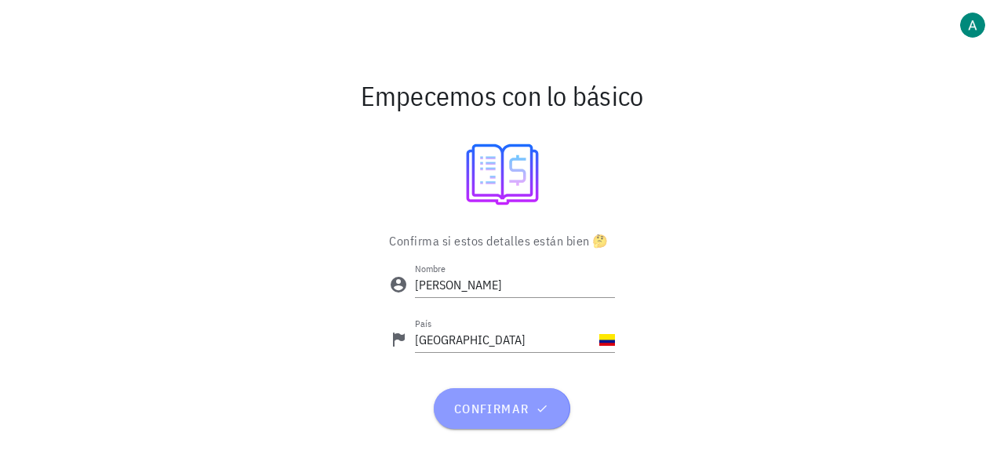
click at [505, 399] on button "confirmar" at bounding box center [502, 408] width 136 height 41
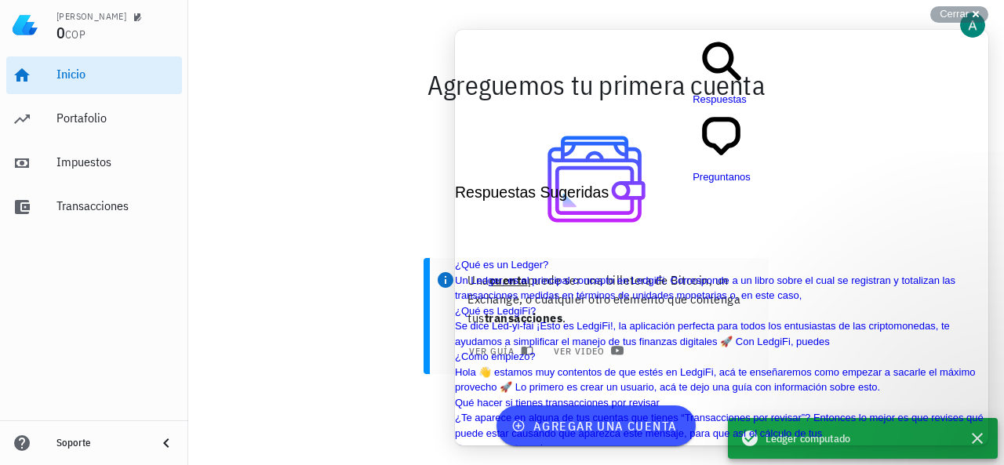
scroll to position [235, 0]
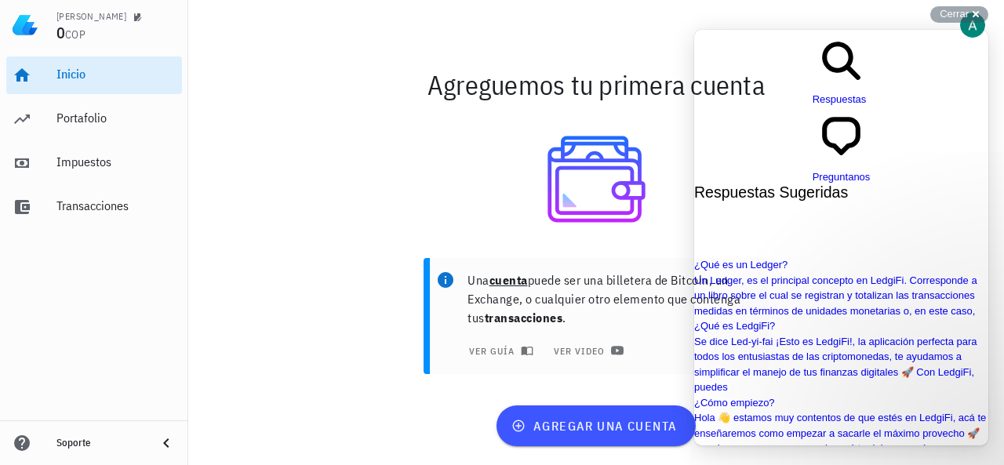
click at [336, 257] on div "Una cuenta puede ser una billetera de Bitcoin, un Exchange, o cualquier otro el…" at bounding box center [596, 322] width 816 height 147
click at [954, 8] on span "Cerrar" at bounding box center [954, 14] width 29 height 12
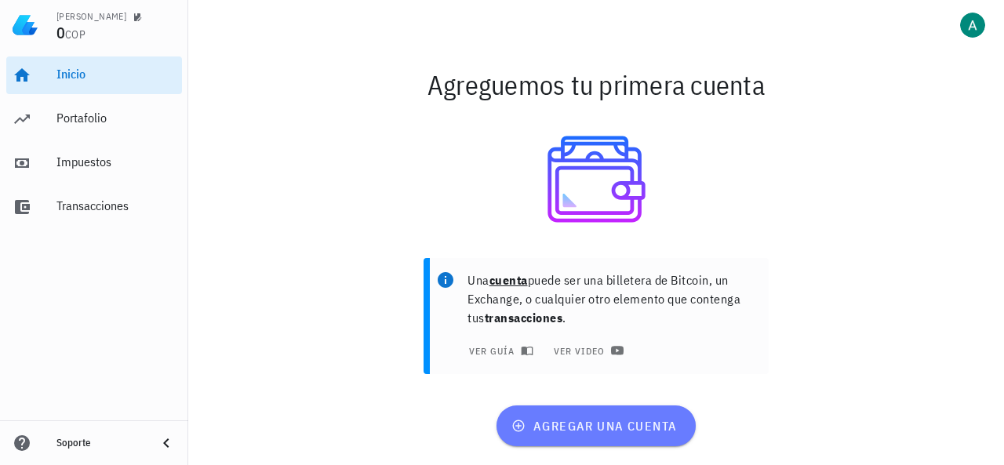
click at [613, 427] on span "agregar una cuenta" at bounding box center [595, 426] width 162 height 16
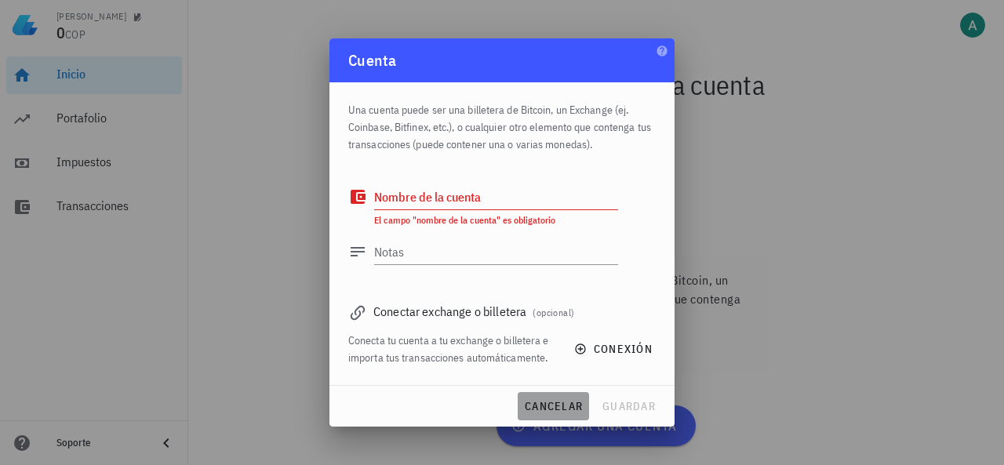
click at [562, 402] on span "cancelar" at bounding box center [553, 406] width 59 height 14
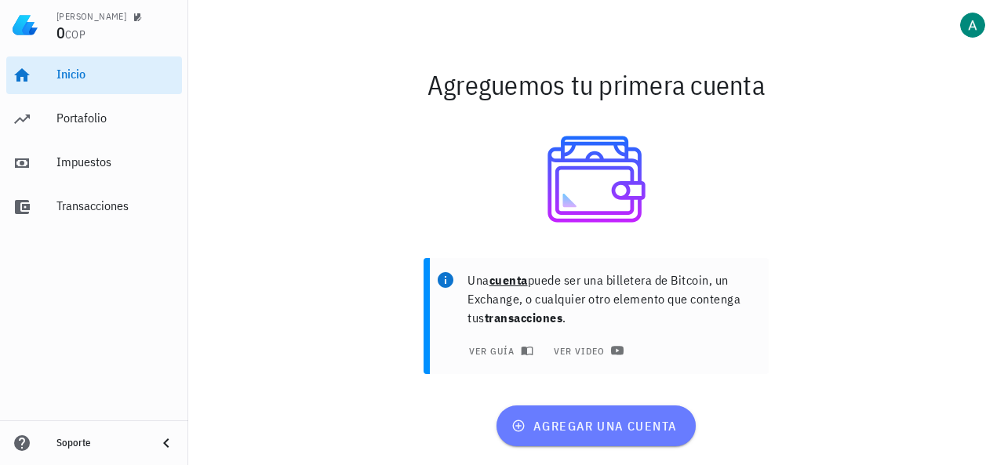
click at [540, 434] on span "agregar una cuenta" at bounding box center [595, 426] width 162 height 16
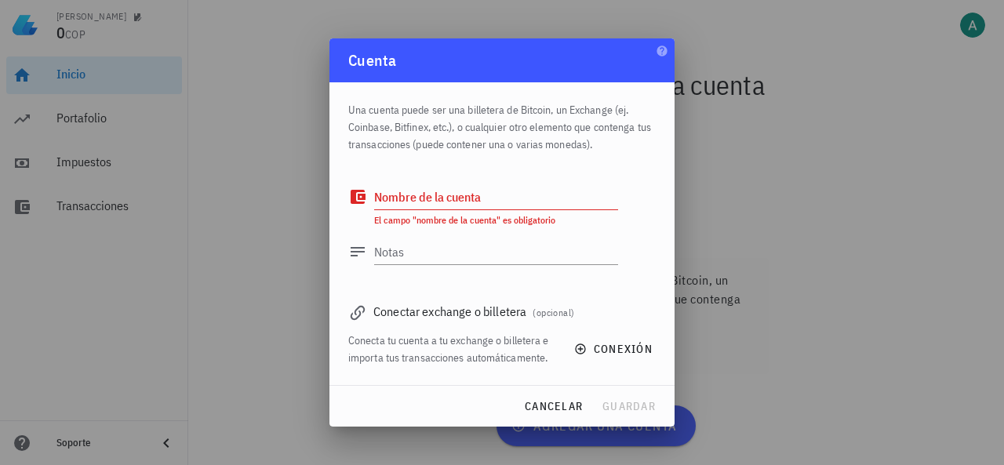
click at [314, 368] on div at bounding box center [502, 232] width 1004 height 465
click at [565, 427] on div at bounding box center [502, 232] width 1004 height 465
click at [570, 400] on span "cancelar" at bounding box center [553, 406] width 59 height 14
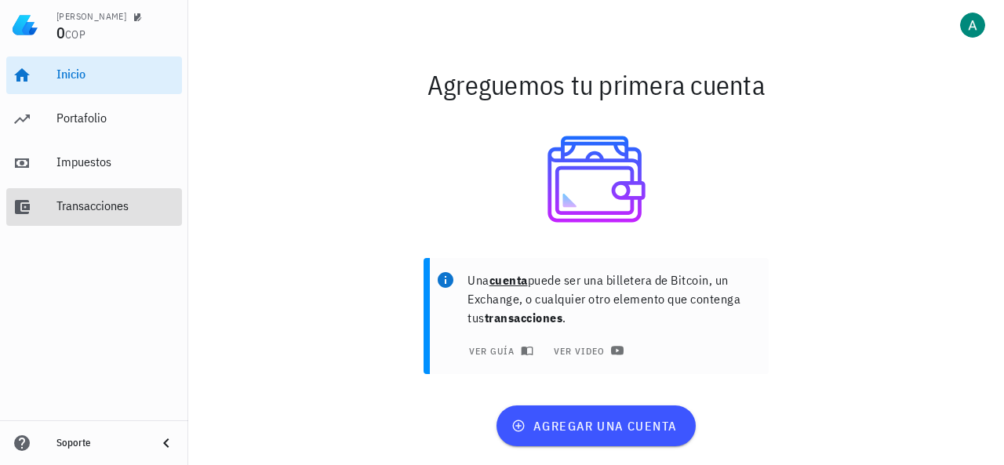
click at [110, 213] on div "Transacciones" at bounding box center [115, 205] width 119 height 15
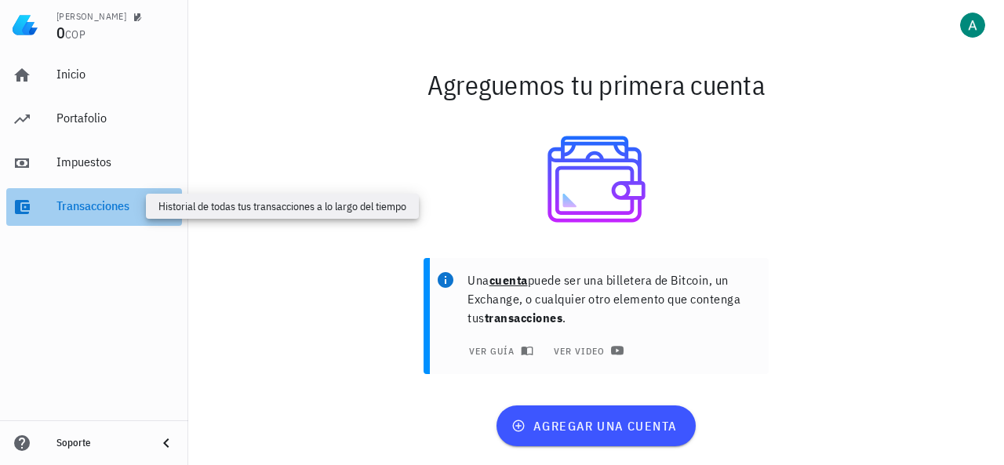
click at [112, 213] on div "Transacciones" at bounding box center [115, 205] width 119 height 15
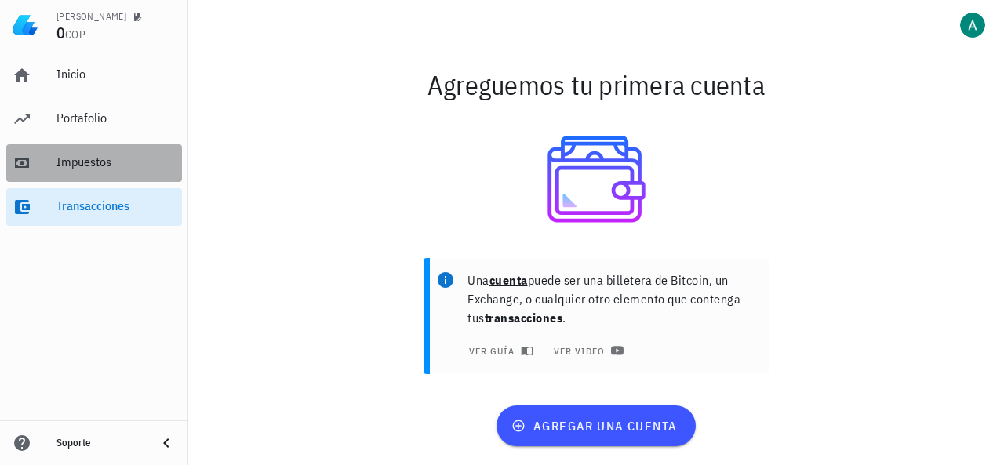
click at [103, 169] on div "Impuestos" at bounding box center [115, 161] width 119 height 15
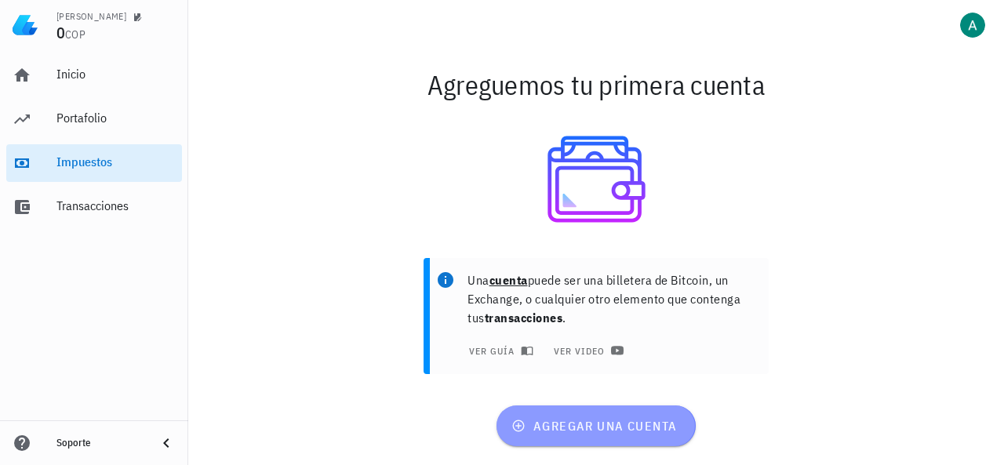
click at [613, 425] on span "agregar una cuenta" at bounding box center [595, 426] width 162 height 16
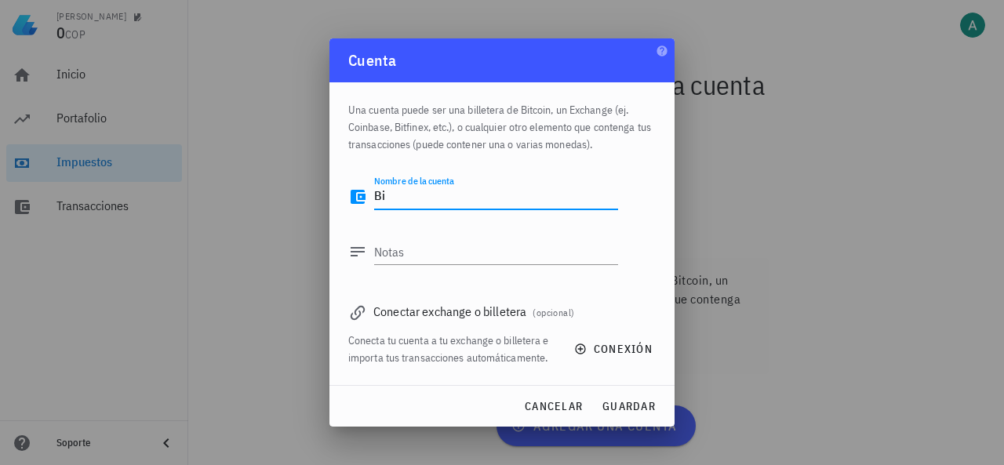
type textarea "B"
type textarea "Bi"
click at [414, 257] on textarea "Notas" at bounding box center [496, 251] width 244 height 25
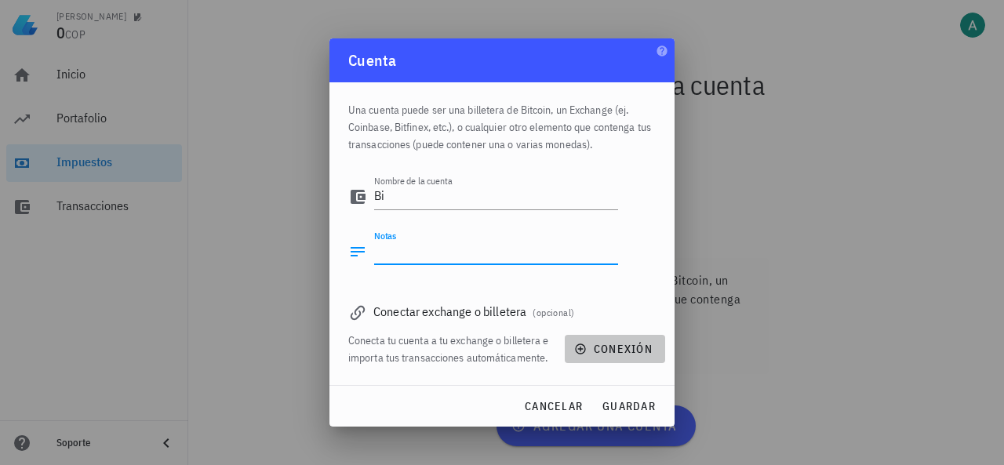
click at [630, 350] on span "conexión" at bounding box center [614, 349] width 75 height 14
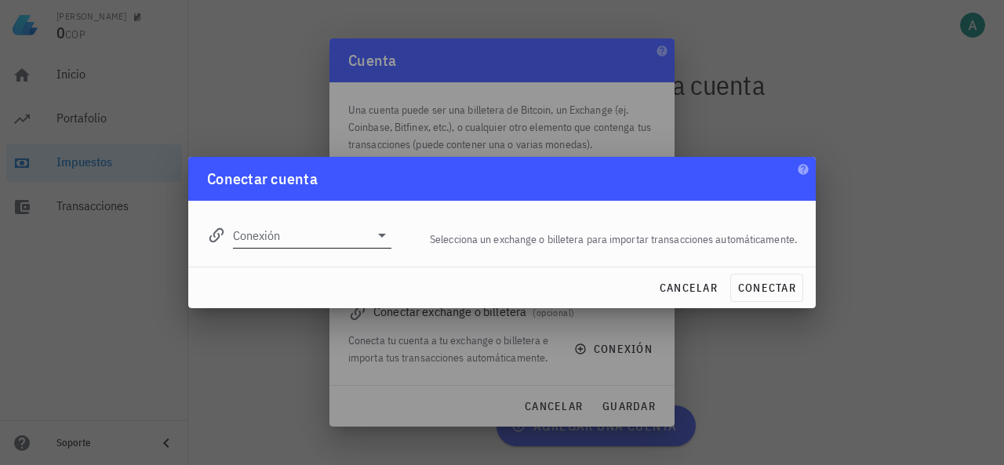
click at [342, 219] on div "Conexión" at bounding box center [299, 230] width 184 height 35
click at [358, 241] on input "Conexión" at bounding box center [301, 235] width 136 height 25
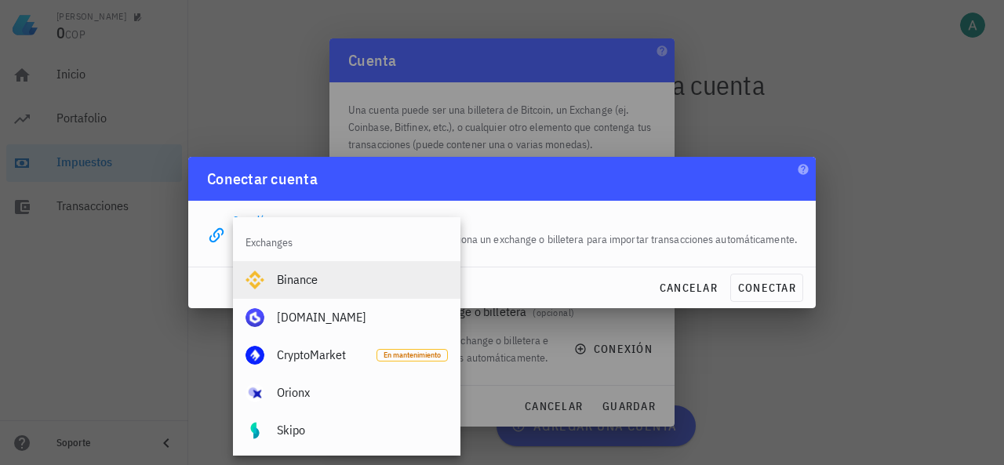
click at [355, 283] on div "Binance" at bounding box center [362, 279] width 171 height 15
type input "Binance"
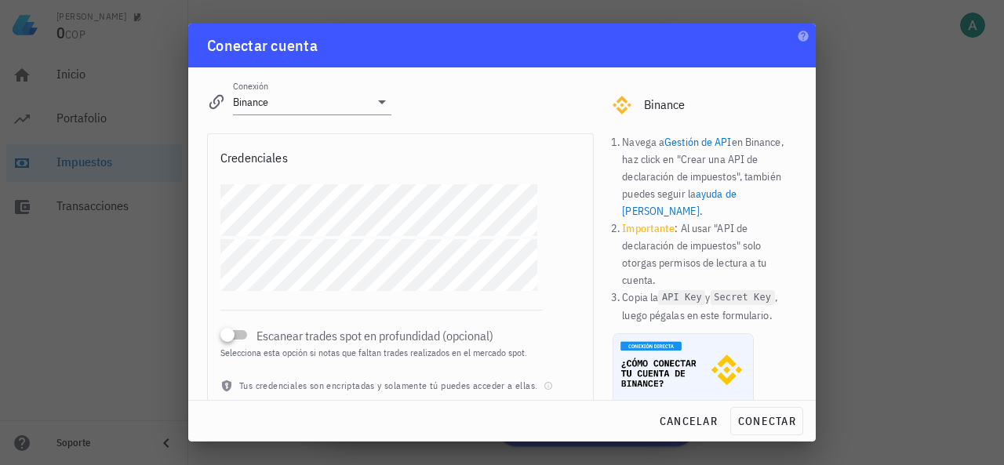
scroll to position [67, 0]
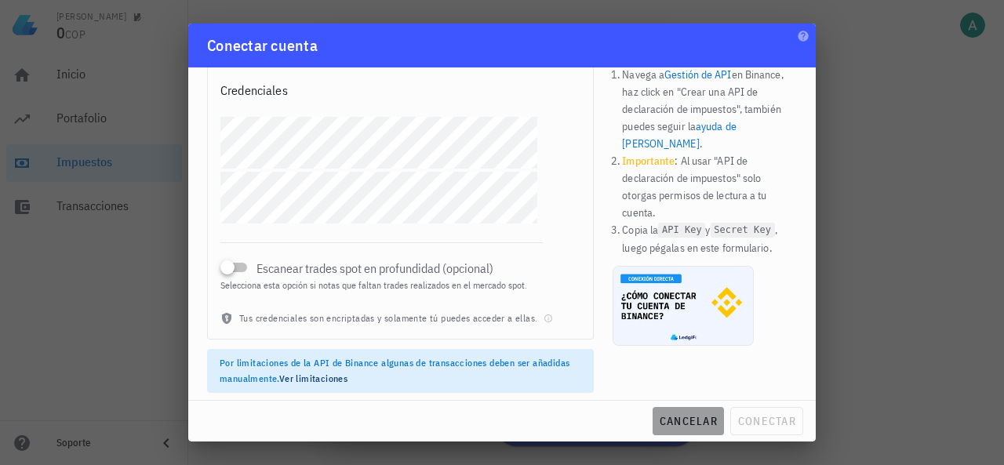
click at [675, 417] on span "cancelar" at bounding box center [688, 421] width 59 height 14
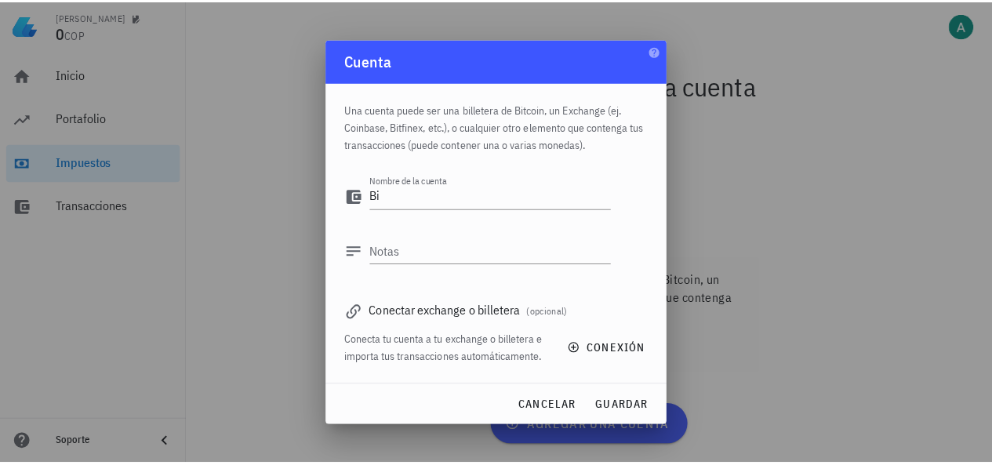
scroll to position [0, 0]
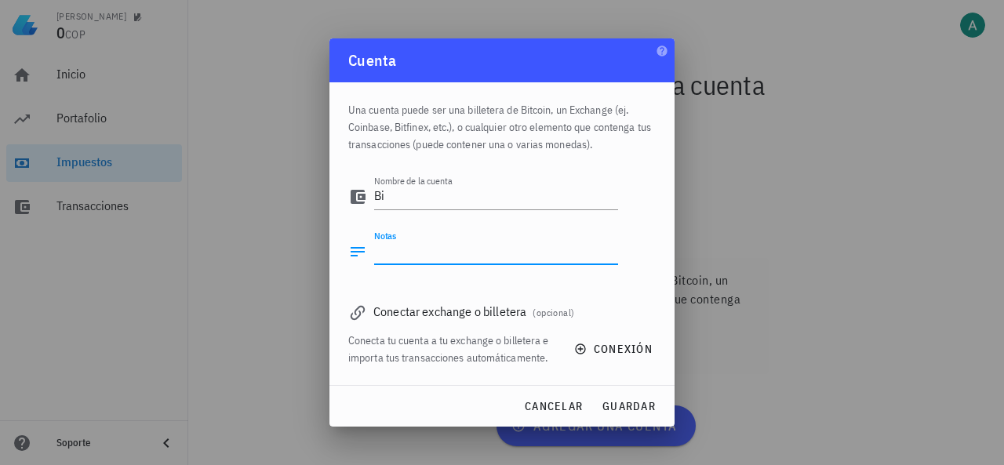
click at [434, 249] on textarea "Notas" at bounding box center [496, 251] width 244 height 25
click at [615, 350] on span "conexión" at bounding box center [614, 349] width 75 height 14
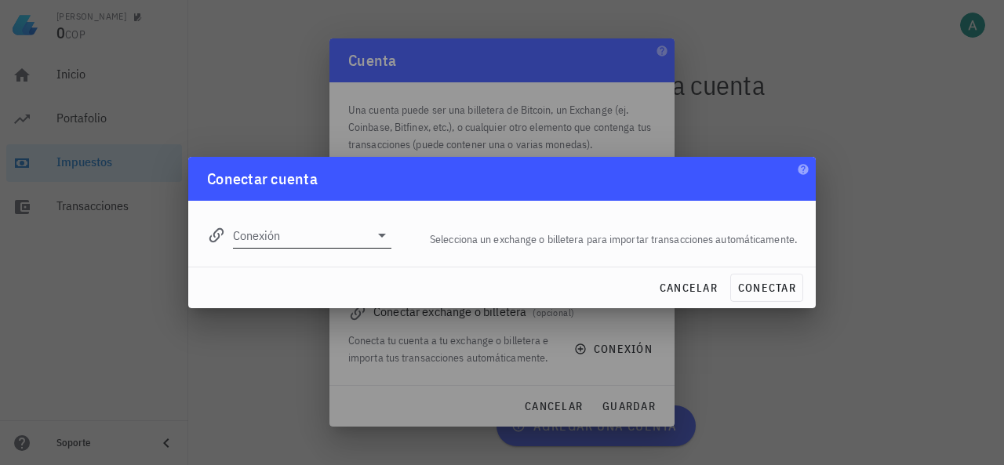
click at [323, 242] on input "Conexión" at bounding box center [301, 235] width 136 height 25
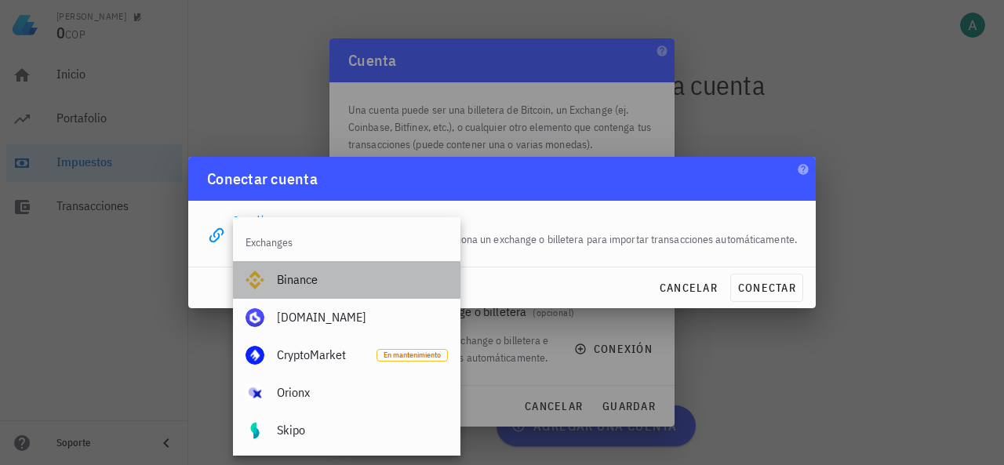
click at [289, 286] on div "Binance" at bounding box center [362, 279] width 171 height 15
type input "Binance"
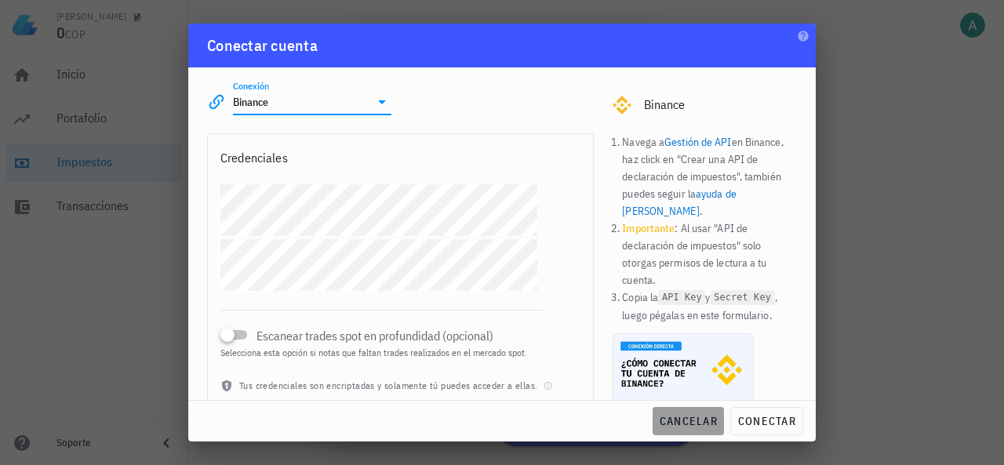
click at [687, 421] on span "cancelar" at bounding box center [688, 421] width 59 height 14
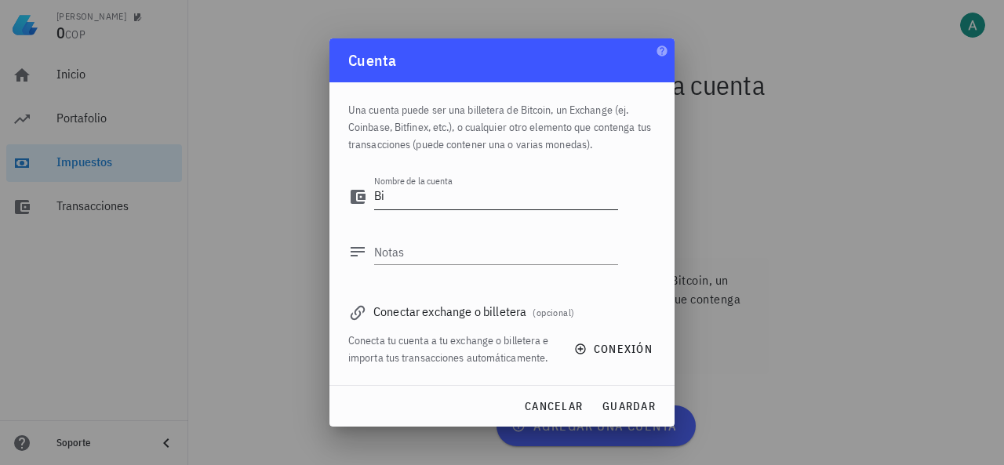
click at [400, 194] on textarea "Bi" at bounding box center [496, 196] width 244 height 25
type textarea "Binance"
click at [631, 399] on span "guardar" at bounding box center [629, 406] width 54 height 14
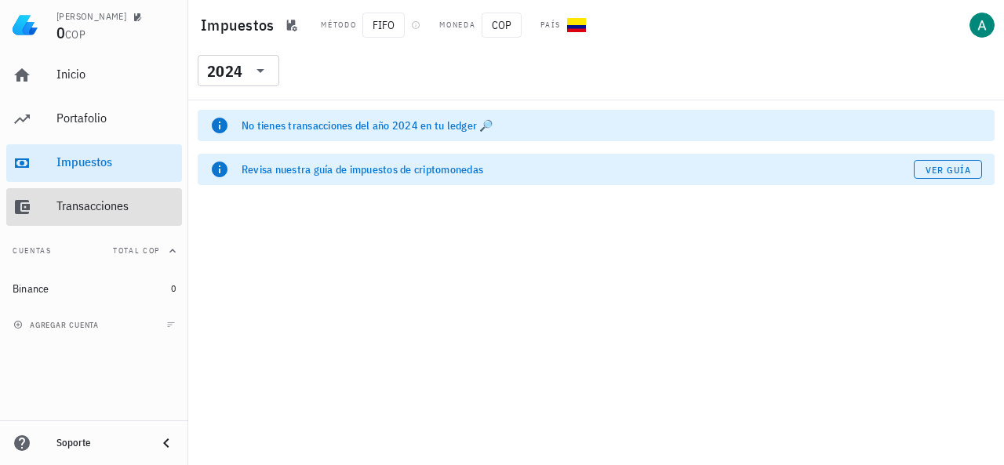
click at [92, 202] on div "Transacciones" at bounding box center [115, 205] width 119 height 15
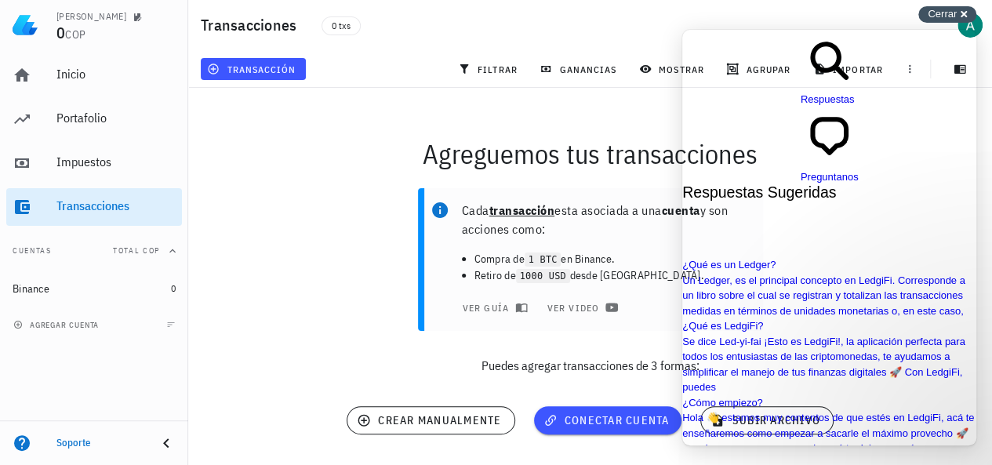
click at [953, 12] on span "Cerrar" at bounding box center [942, 14] width 29 height 12
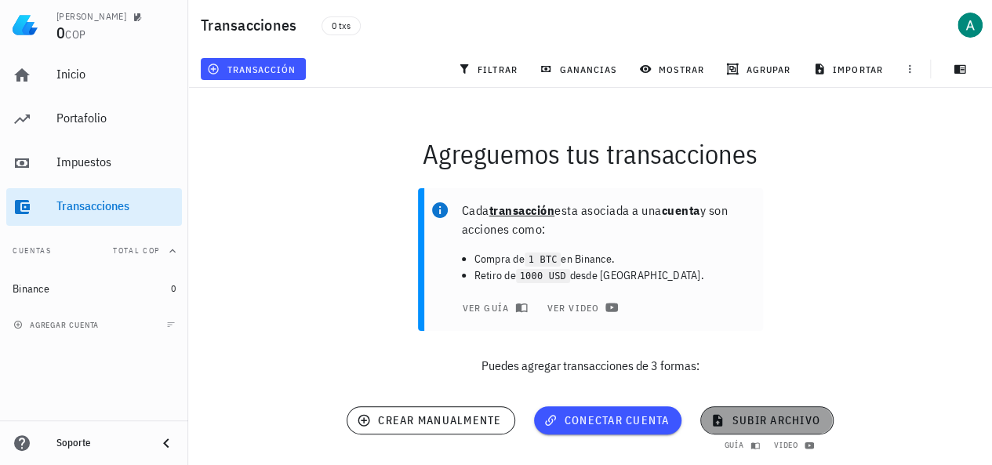
click at [753, 421] on span "subir archivo" at bounding box center [767, 420] width 106 height 14
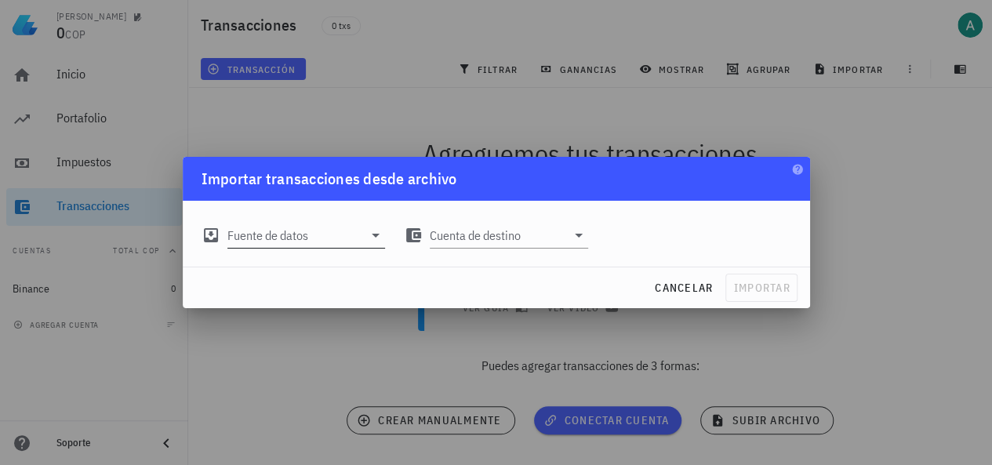
click at [322, 242] on input "Fuente de datos" at bounding box center [295, 235] width 136 height 25
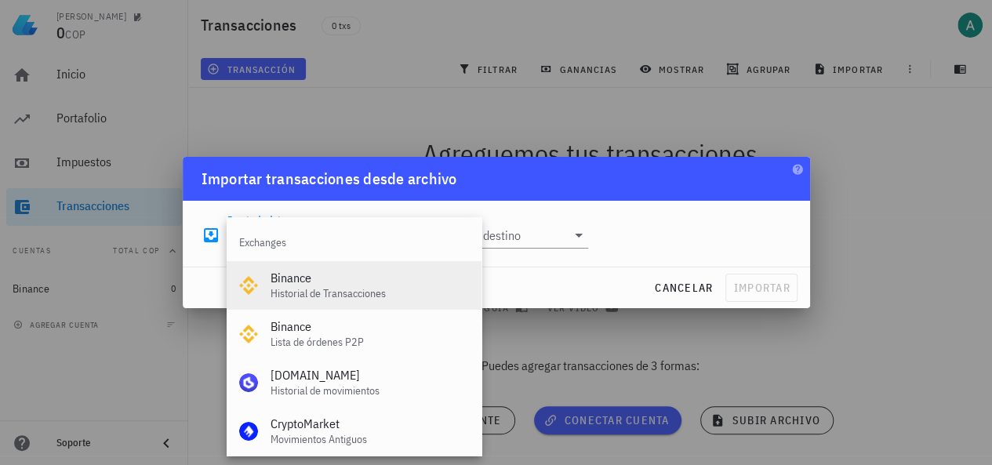
click at [322, 297] on div "Historial de Transacciones" at bounding box center [370, 293] width 198 height 13
type input "Binance"
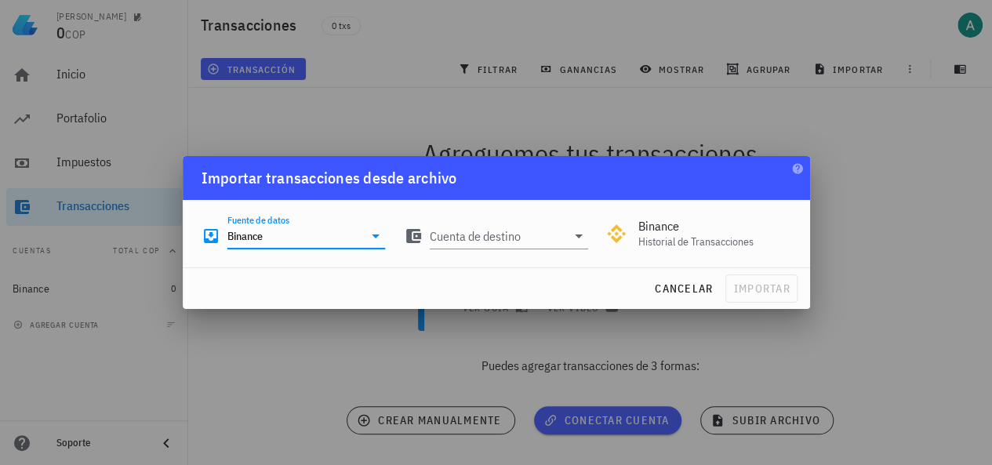
click at [373, 233] on icon at bounding box center [375, 236] width 19 height 19
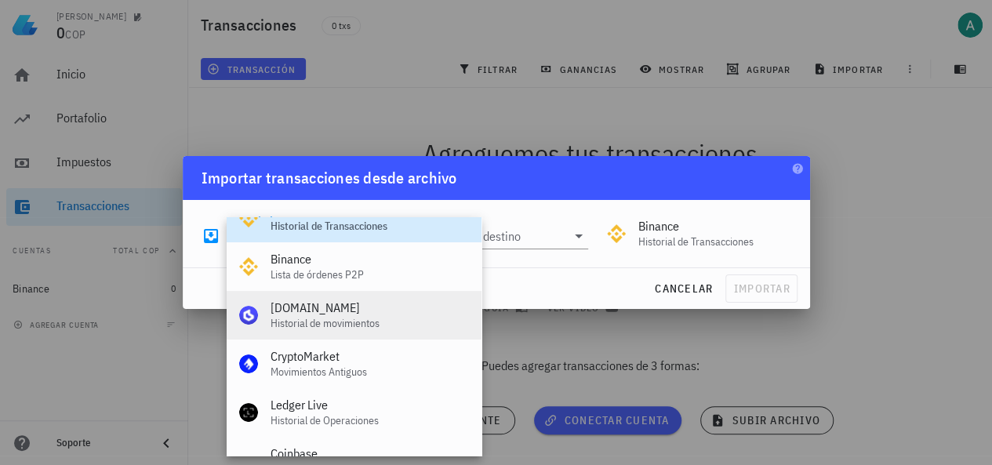
scroll to position [157, 0]
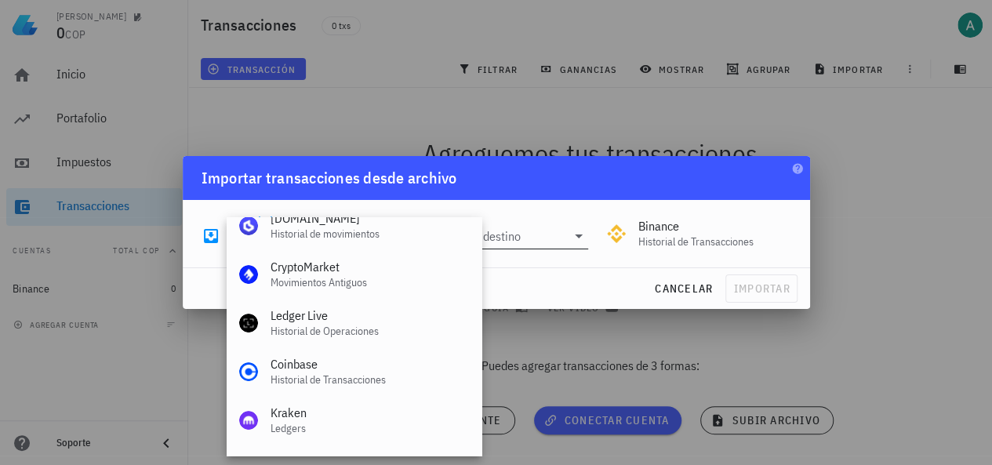
click at [539, 245] on input "Cuenta de destino" at bounding box center [498, 236] width 136 height 25
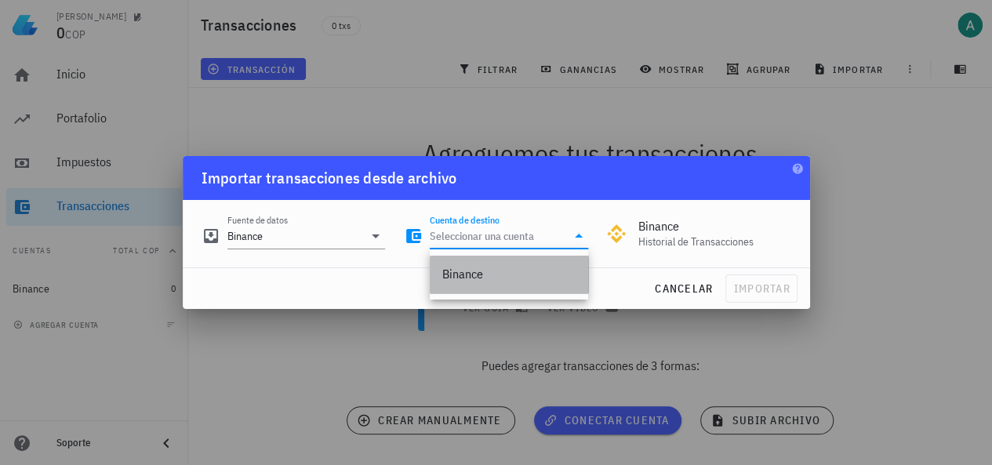
click at [503, 276] on div "Binance" at bounding box center [508, 274] width 133 height 15
type input "Binance"
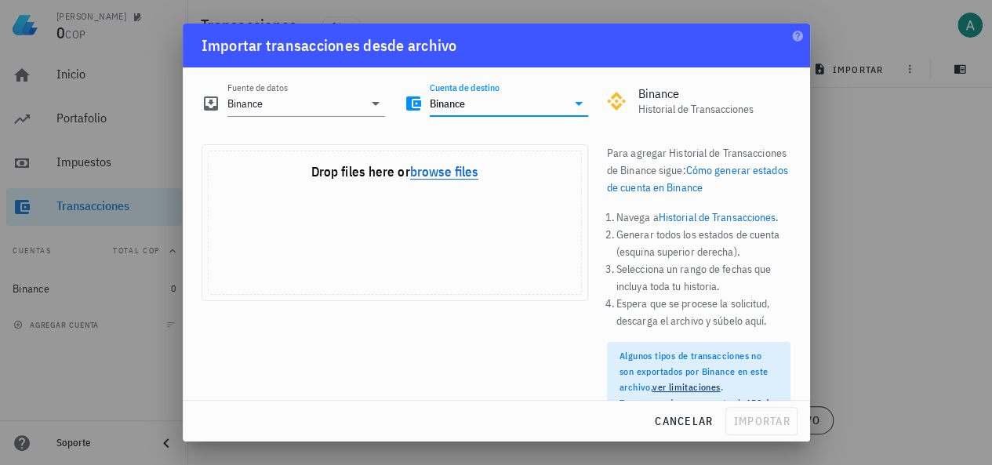
click at [417, 168] on button "browse files" at bounding box center [444, 172] width 68 height 14
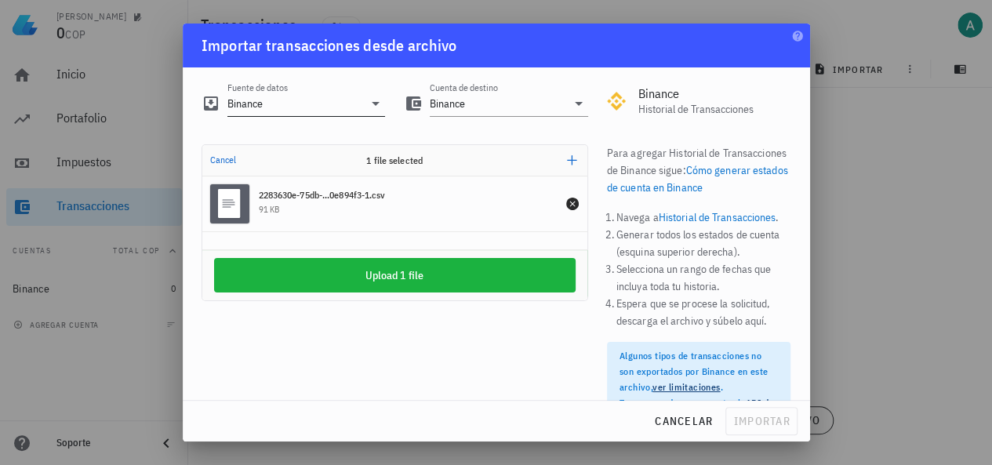
click at [373, 106] on icon at bounding box center [375, 103] width 19 height 19
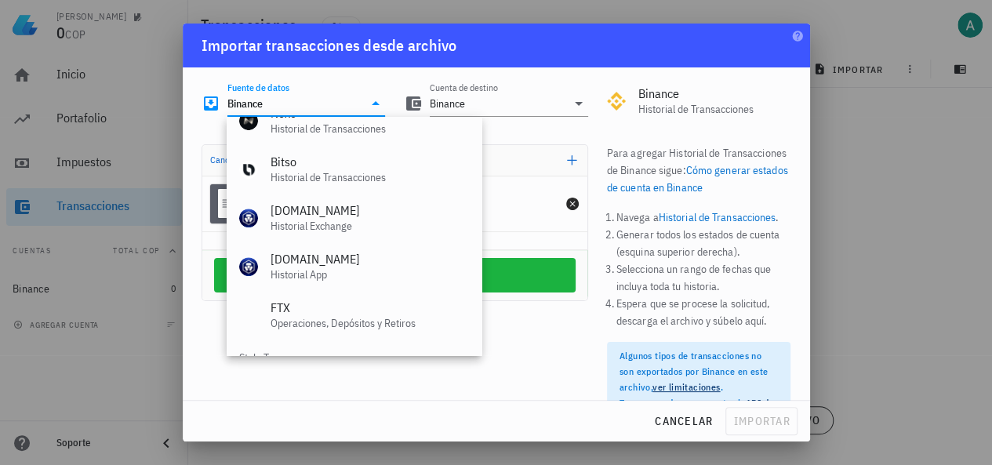
scroll to position [654, 0]
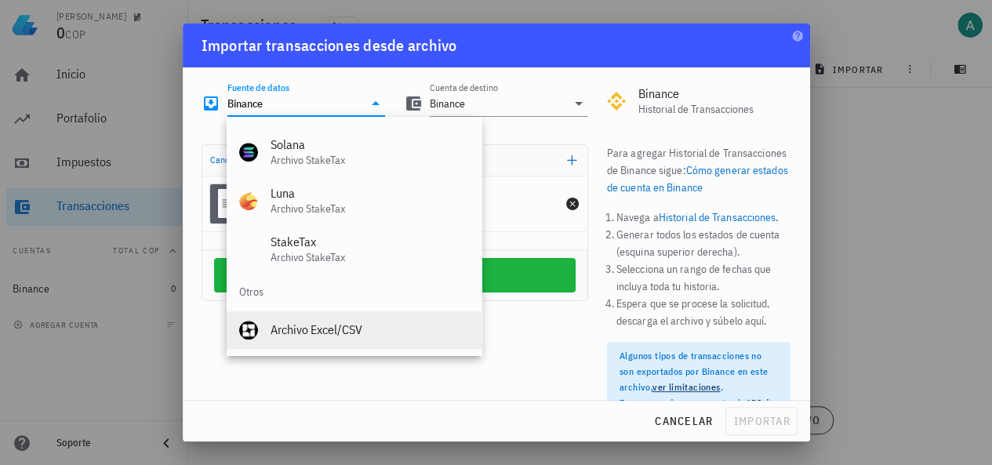
click at [359, 334] on div "Archivo Excel/CSV" at bounding box center [370, 329] width 198 height 15
type input "Archivo Excel/CSV"
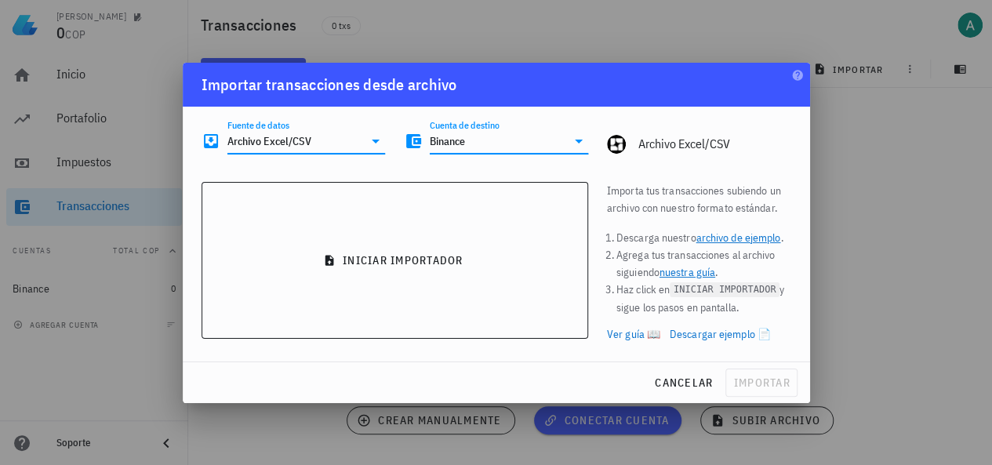
click at [532, 137] on input "Binance" at bounding box center [498, 141] width 136 height 25
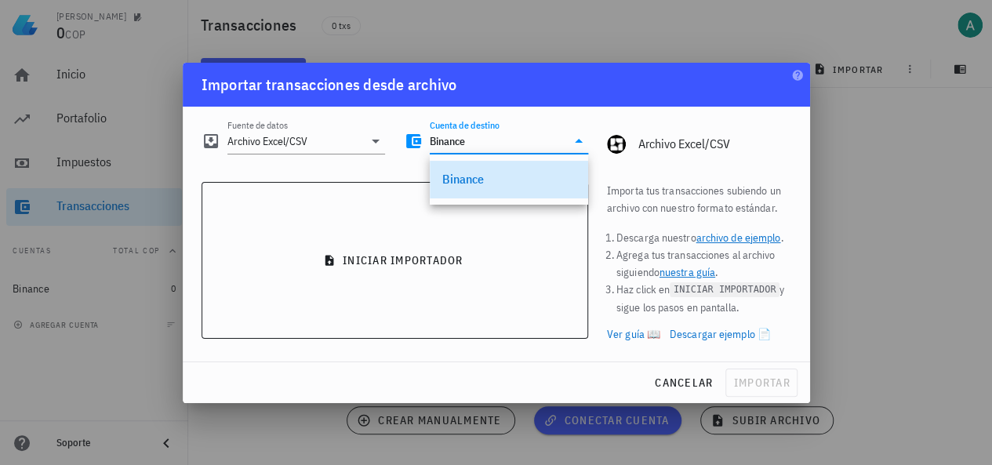
click at [536, 171] on div "Binance" at bounding box center [508, 179] width 133 height 34
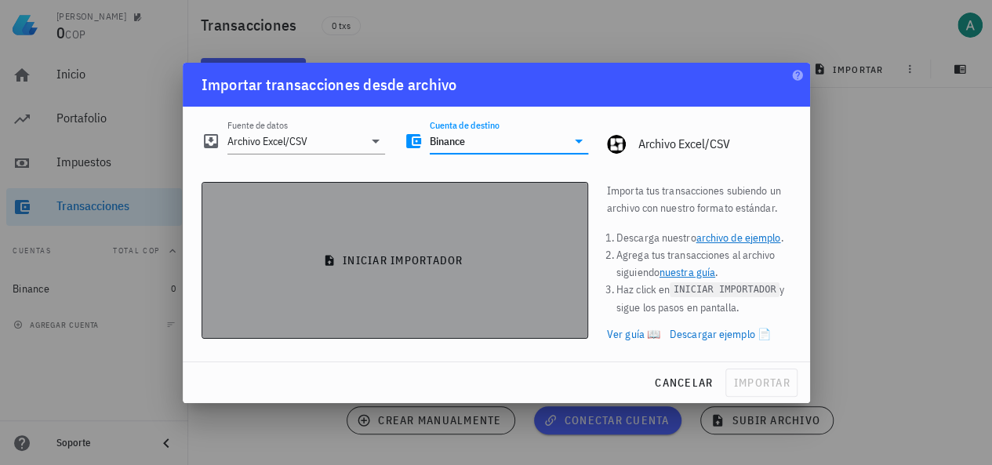
click at [423, 258] on span "iniciar importador" at bounding box center [395, 260] width 360 height 14
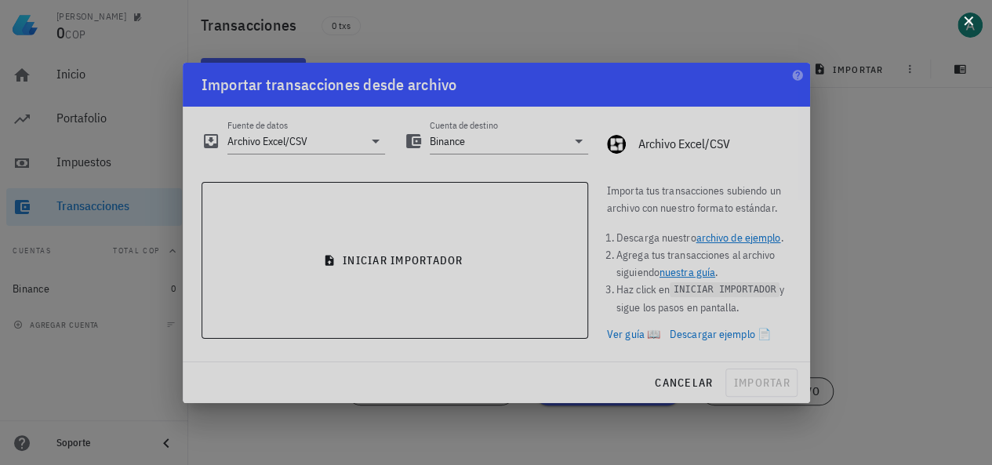
scroll to position [0, 0]
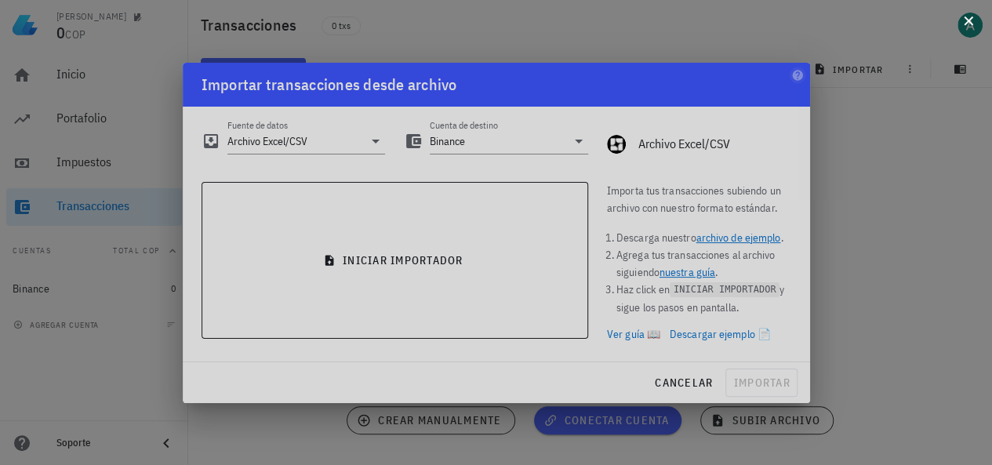
click at [966, 22] on button at bounding box center [969, 20] width 16 height 16
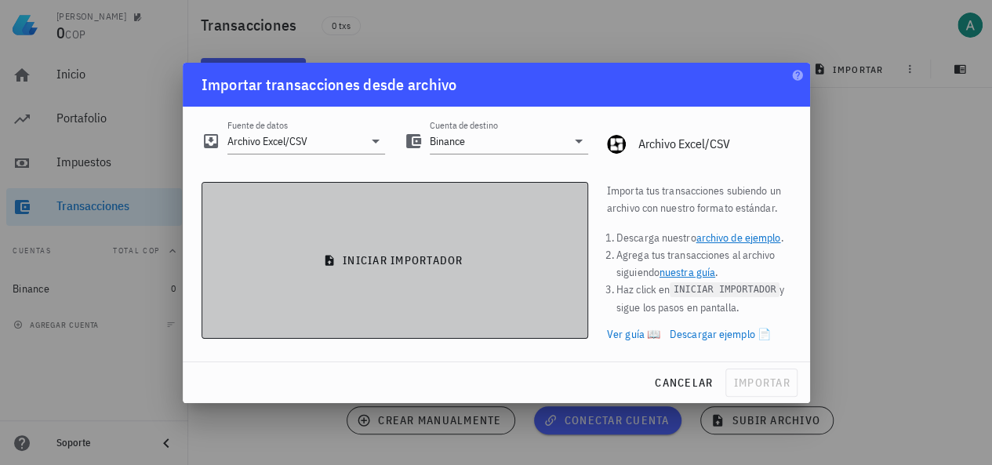
click at [485, 269] on button "iniciar importador" at bounding box center [395, 260] width 387 height 157
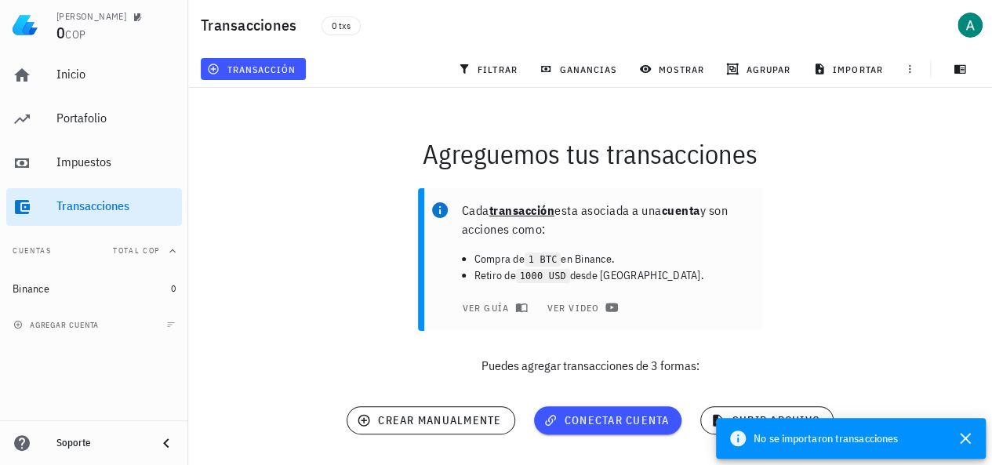
scroll to position [38, 0]
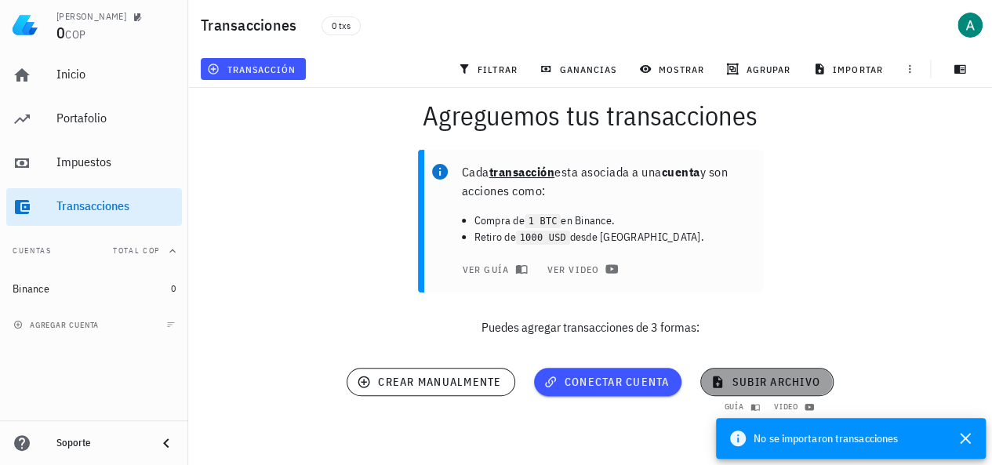
click at [774, 376] on span "subir archivo" at bounding box center [767, 382] width 106 height 14
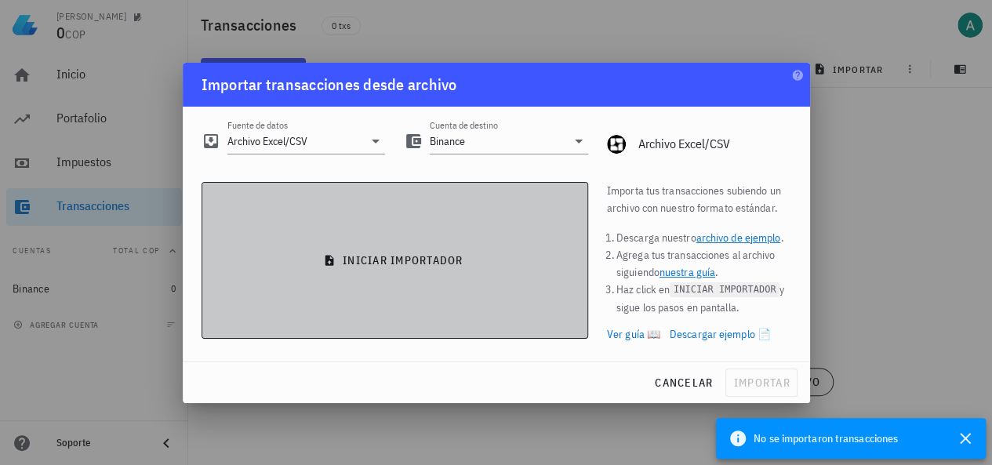
click at [425, 263] on span "iniciar importador" at bounding box center [395, 260] width 360 height 14
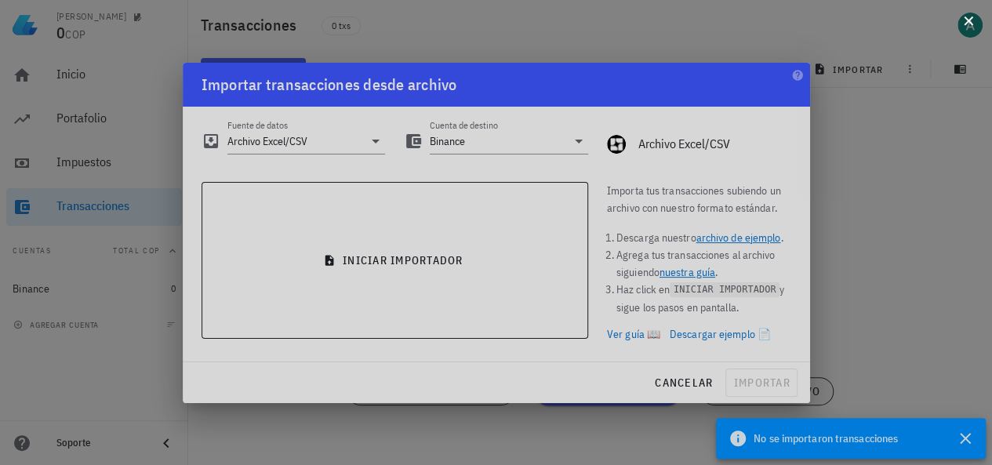
scroll to position [0, 0]
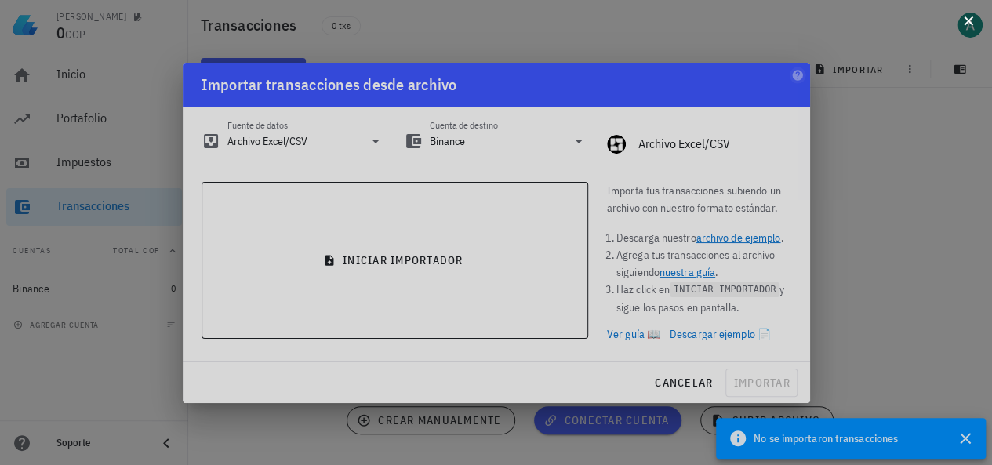
click at [971, 27] on button at bounding box center [969, 20] width 16 height 16
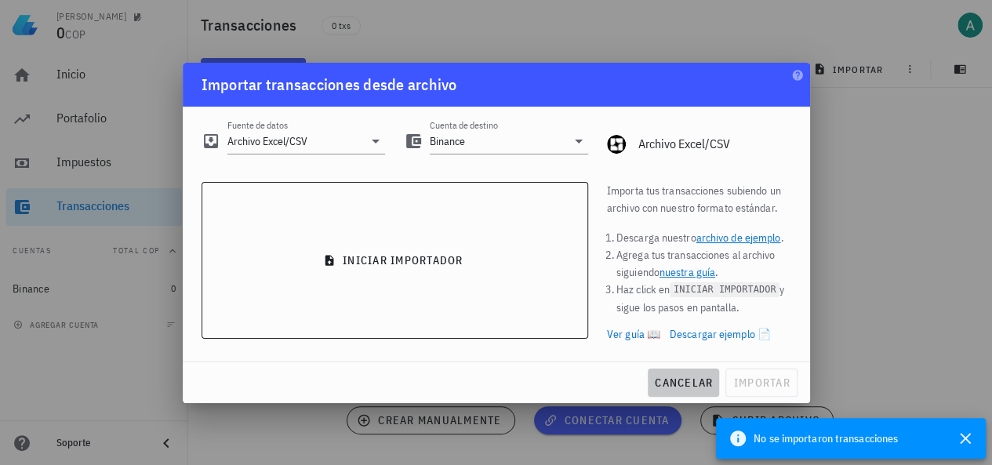
click at [674, 374] on button "cancelar" at bounding box center [683, 383] width 71 height 28
